Goal: Information Seeking & Learning: Check status

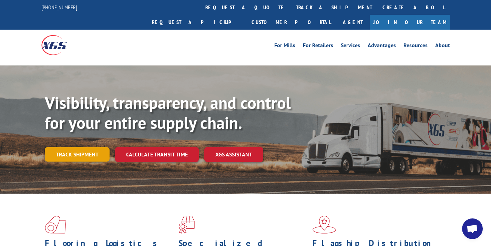
click at [75, 147] on link "Track shipment" at bounding box center [77, 154] width 65 height 14
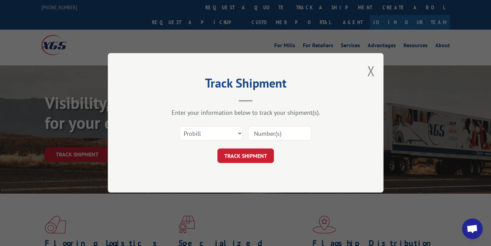
click at [265, 139] on input at bounding box center [279, 133] width 63 height 14
paste input "12957997"
type input "12957997"
click at [256, 154] on button "TRACK SHIPMENT" at bounding box center [245, 156] width 57 height 14
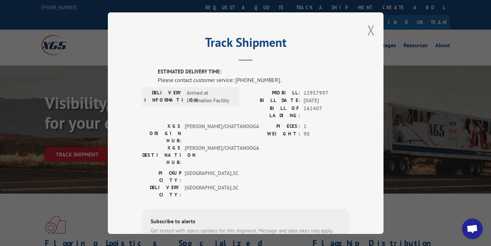
click at [367, 29] on button "Close modal" at bounding box center [371, 30] width 8 height 18
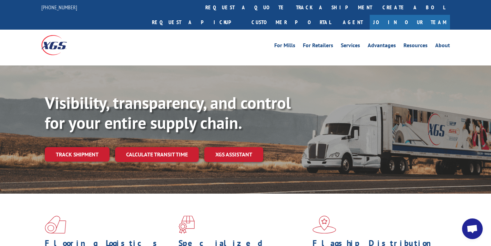
click at [59, 131] on div "Visibility, transparency, and control for your entire supply chain. Track shipm…" at bounding box center [268, 141] width 446 height 96
click at [65, 147] on link "Track shipment" at bounding box center [77, 154] width 65 height 14
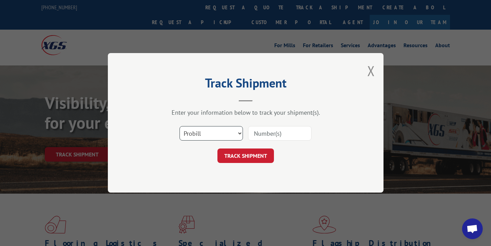
click at [187, 133] on select "Select category... Probill BOL PO" at bounding box center [211, 133] width 63 height 14
select select "bol"
click at [264, 129] on input at bounding box center [279, 133] width 63 height 14
paste input "362715"
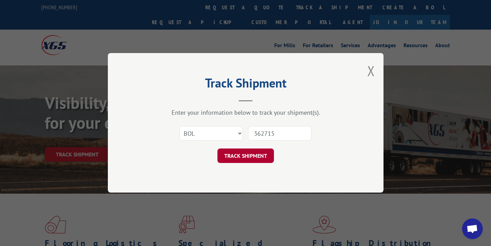
type input "362715"
click at [260, 159] on button "TRACK SHIPMENT" at bounding box center [245, 156] width 57 height 14
